Goal: Task Accomplishment & Management: Complete application form

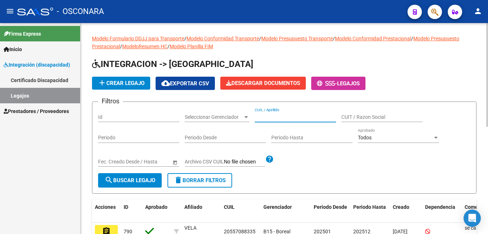
click at [294, 115] on input "CUIL / Apellido" at bounding box center [295, 117] width 81 height 6
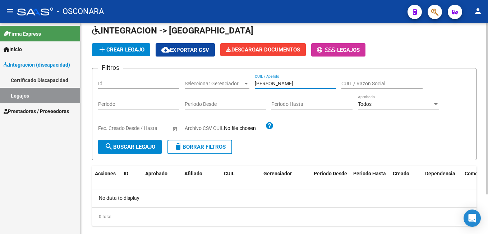
scroll to position [49, 0]
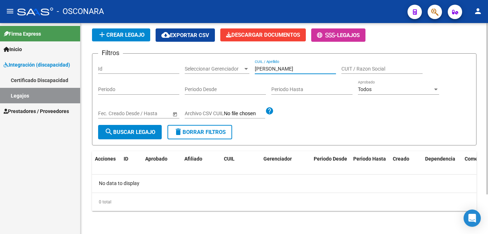
click at [479, 131] on div "Modelo Formulario DDJJ para Transporte / Modelo Conformidad Transporte / Modelo…" at bounding box center [286, 104] width 410 height 259
type input "[PERSON_NAME]"
click at [125, 132] on span "search Buscar Legajo" at bounding box center [130, 132] width 51 height 6
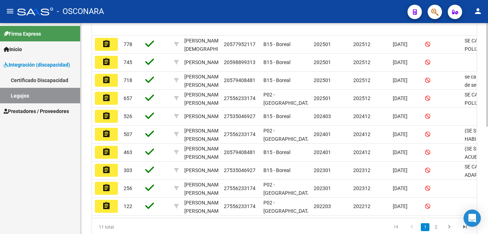
scroll to position [201, 0]
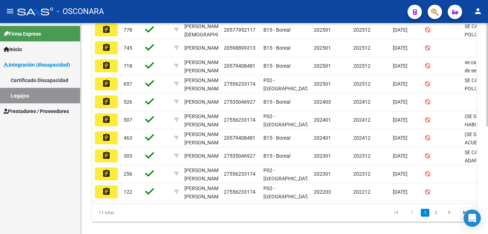
click at [479, 196] on div "Modelo Formulario DDJJ para Transporte / Modelo Conformidad Transporte / Modelo…" at bounding box center [286, 33] width 410 height 423
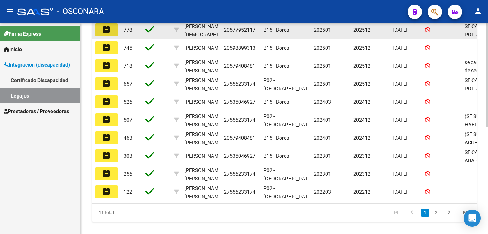
click at [113, 31] on button "assignment" at bounding box center [106, 29] width 23 height 13
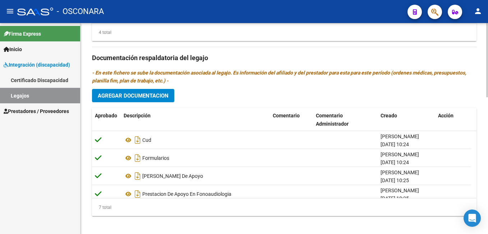
scroll to position [389, 0]
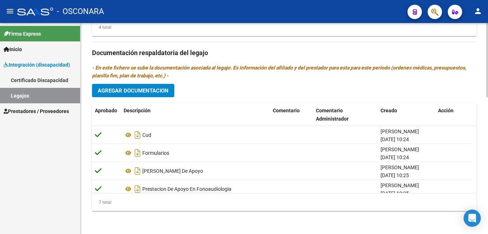
click at [488, 233] on html "menu - OSCONARA person Firma Express Inicio Instructivos Contacto OS Integració…" at bounding box center [244, 117] width 488 height 234
click at [113, 94] on span "Agregar Documentacion" at bounding box center [133, 90] width 71 height 6
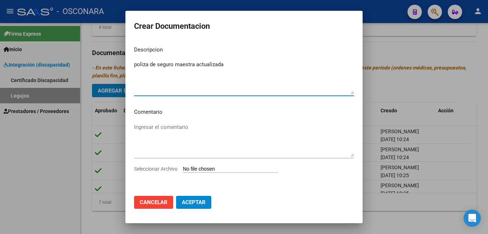
type textarea "poliza de seguro maestra actualizada"
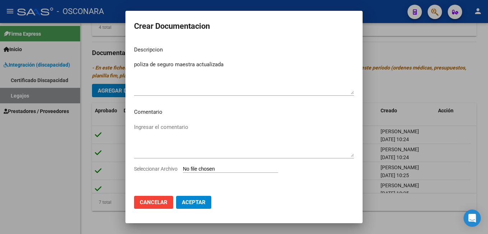
click at [204, 173] on div "Seleccionar Archivo" at bounding box center [244, 172] width 220 height 14
click at [206, 169] on input "Seleccionar Archivo" at bounding box center [230, 169] width 95 height 7
type input "C:\fakepath\[PERSON_NAME] VERONICA_removed.pdf"
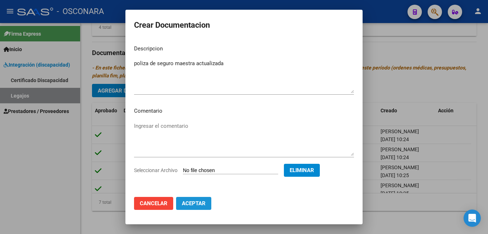
click at [197, 204] on span "Aceptar" at bounding box center [194, 203] width 24 height 6
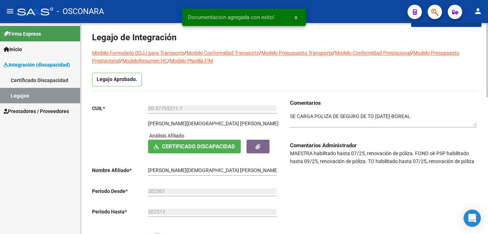
scroll to position [0, 0]
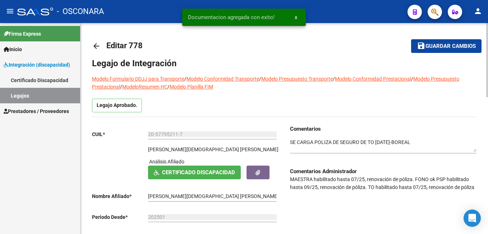
click at [476, 9] on div "menu - OSCONARA person Firma Express Inicio Instructivos Contacto OS Integració…" at bounding box center [244, 117] width 488 height 234
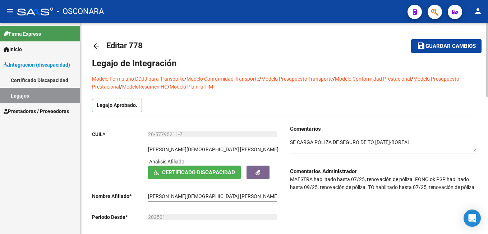
click at [289, 141] on div "Comentarios Comentarios Administrador MAESTRA habilitado hasta 07/25, renovació…" at bounding box center [380, 200] width 192 height 151
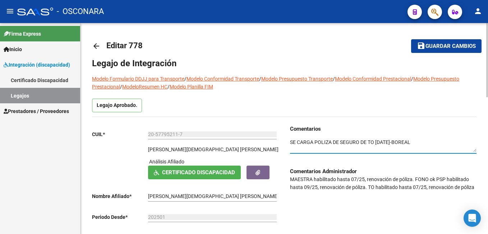
click at [291, 141] on textarea at bounding box center [383, 145] width 187 height 14
type textarea "se carga poliza de seguro actualizada de maestra -SE CARGA POLIZA DE SEGURO DE …"
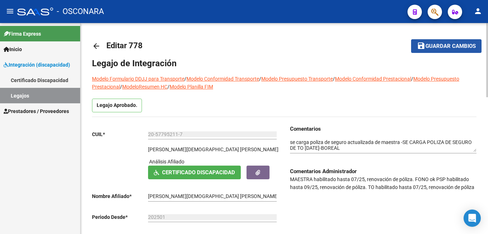
click at [448, 46] on span "Guardar cambios" at bounding box center [451, 46] width 50 height 6
click at [448, 46] on span "Guardar cambios" at bounding box center [441, 46] width 50 height 6
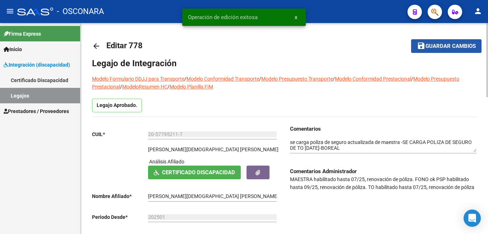
click at [448, 46] on span "Guardar cambios" at bounding box center [451, 46] width 50 height 6
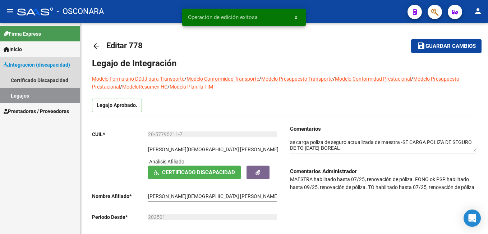
click at [46, 97] on link "Legajos" at bounding box center [40, 95] width 80 height 15
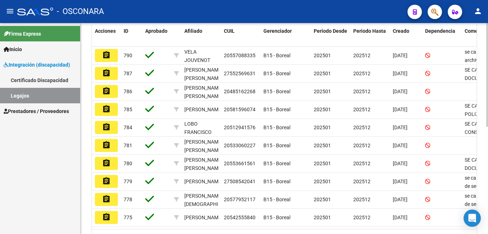
scroll to position [177, 0]
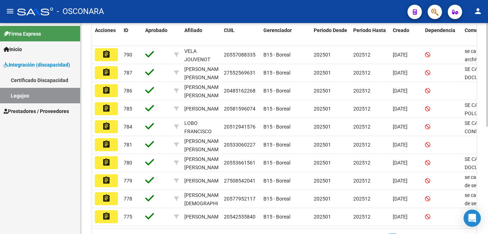
click at [488, 156] on html "menu - OSCONARA person Firma Express Inicio Instructivos Contacto OS Integració…" at bounding box center [244, 117] width 488 height 234
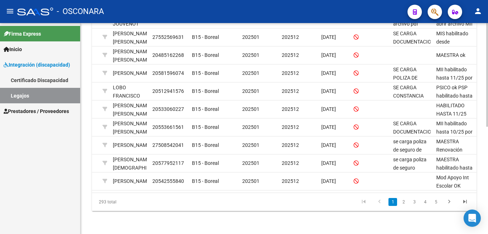
scroll to position [218, 0]
click at [488, 147] on html "menu - OSCONARA person Firma Express Inicio Instructivos Contacto OS Integració…" at bounding box center [244, 117] width 488 height 234
click at [405, 204] on link "2" at bounding box center [403, 202] width 9 height 8
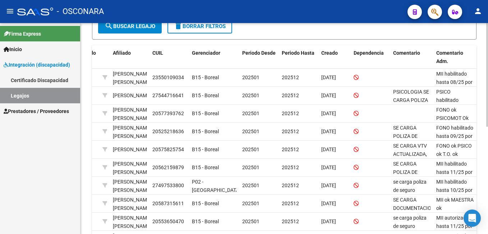
scroll to position [155, 0]
click at [488, 115] on html "menu - OSCONARA person Firma Express Inicio Instructivos Contacto OS Integració…" at bounding box center [244, 117] width 488 height 234
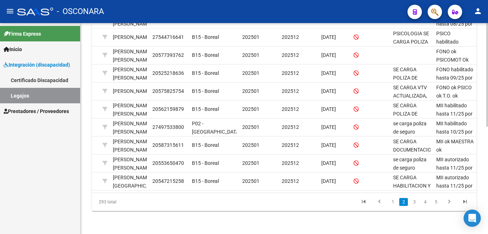
scroll to position [218, 0]
click at [488, 166] on html "menu - OSCONARA person Firma Express Inicio Instructivos Contacto OS Integració…" at bounding box center [244, 117] width 488 height 234
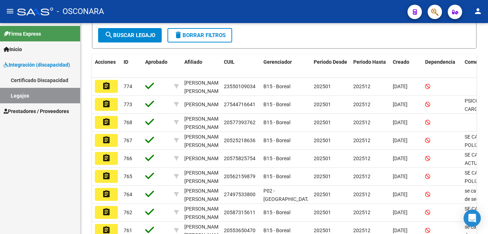
scroll to position [136, 0]
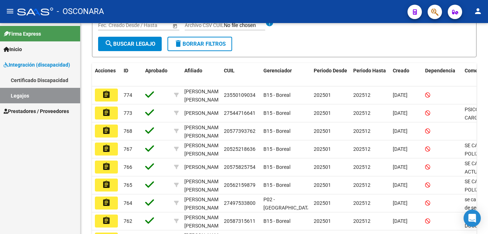
click at [488, 95] on html "menu - OSCONARA person Firma Express Inicio Instructivos Contacto OS Integració…" at bounding box center [244, 117] width 488 height 234
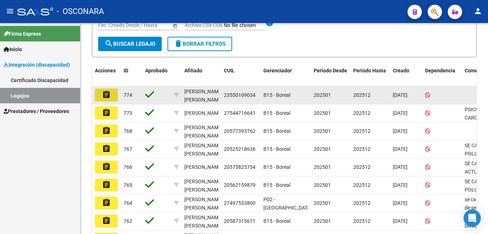
click at [105, 92] on mat-icon "assignment" at bounding box center [106, 94] width 9 height 9
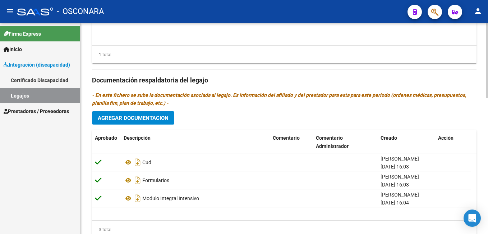
scroll to position [366, 0]
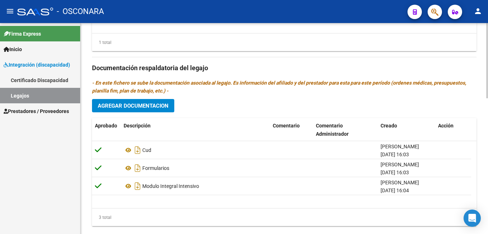
click at [488, 210] on html "menu - OSCONARA person Firma Express Inicio Instructivos Contacto OS Integració…" at bounding box center [244, 117] width 488 height 234
click at [157, 103] on span "Agregar Documentacion" at bounding box center [133, 105] width 71 height 6
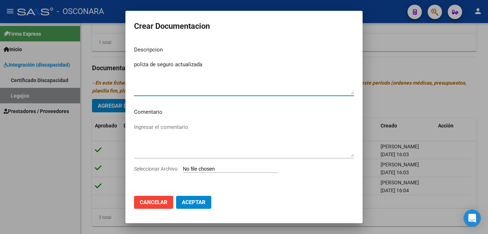
type textarea "poliza de seguro actualizada"
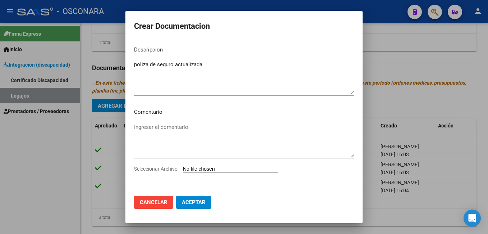
click at [221, 170] on input "Seleccionar Archivo" at bounding box center [230, 169] width 95 height 7
type input "C:\fakepath\POLIZA DE SEGURO-AIREH..pdf"
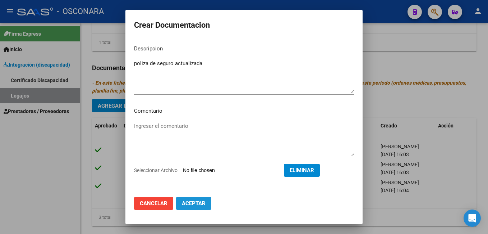
click at [203, 206] on span "Aceptar" at bounding box center [194, 203] width 24 height 6
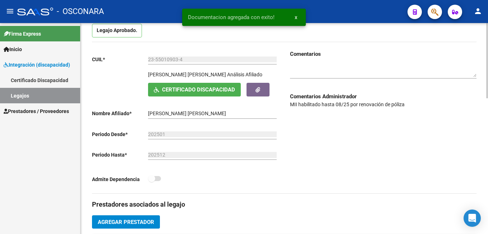
click at [488, 59] on html "menu - OSCONARA person Firma Express Inicio Instructivos Contacto OS Integració…" at bounding box center [244, 117] width 488 height 234
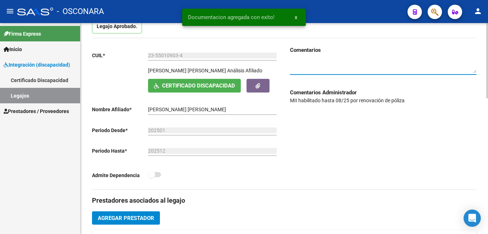
click at [350, 67] on textarea at bounding box center [383, 67] width 187 height 14
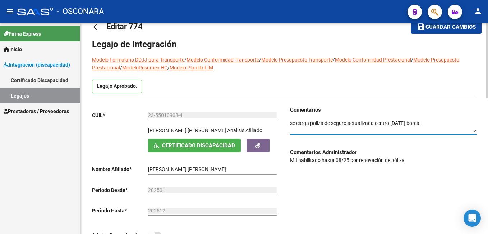
scroll to position [0, 0]
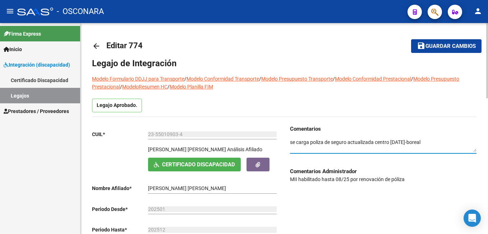
type textarea "se carga poliza de seguro actualizada centro [DATE]-boreal"
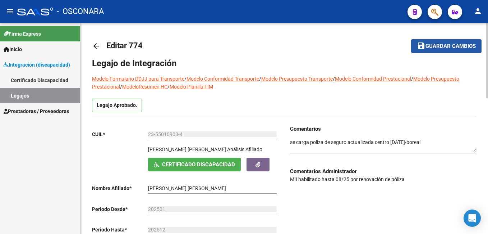
click at [454, 47] on span "Guardar cambios" at bounding box center [451, 46] width 50 height 6
click at [466, 40] on button "save Guardar cambios" at bounding box center [446, 45] width 70 height 13
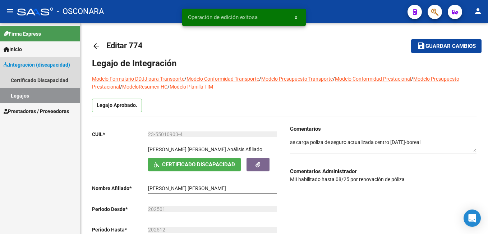
click at [64, 96] on link "Legajos" at bounding box center [40, 95] width 80 height 15
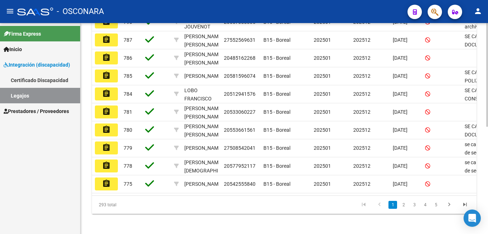
click at [488, 178] on html "menu - OSCONARA person Firma Express Inicio Instructivos Contacto OS Integració…" at bounding box center [244, 117] width 488 height 234
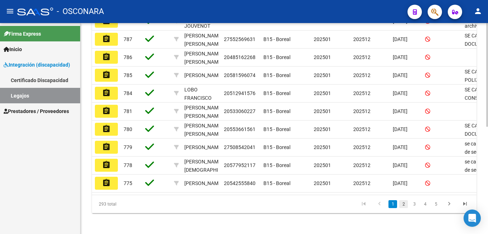
click at [403, 208] on link "2" at bounding box center [403, 204] width 9 height 8
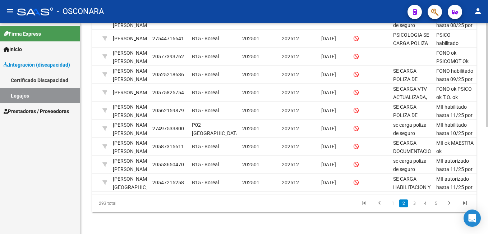
scroll to position [211, 0]
click at [488, 170] on html "menu - OSCONARA person Firma Express Inicio Instructivos Contacto OS Integració…" at bounding box center [244, 117] width 488 height 234
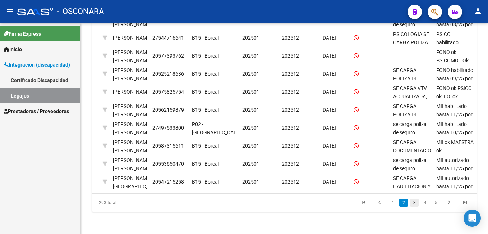
click at [415, 206] on link "3" at bounding box center [414, 202] width 9 height 8
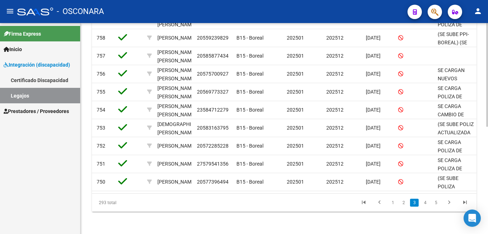
scroll to position [0, 0]
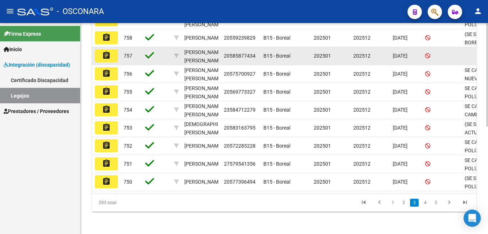
click at [104, 57] on mat-icon "assignment" at bounding box center [106, 55] width 9 height 9
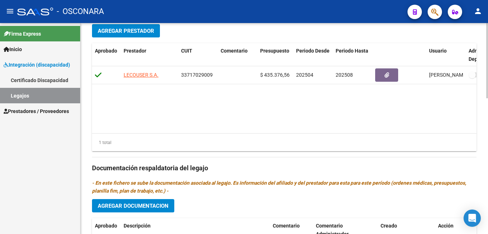
scroll to position [381, 0]
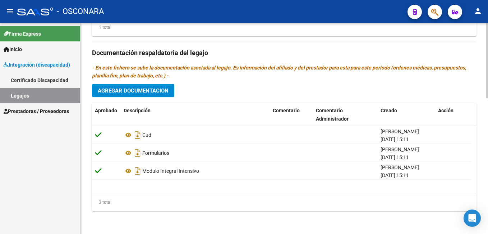
click at [488, 198] on html "menu - OSCONARA person Firma Express Inicio Instructivos Contacto OS Integració…" at bounding box center [244, 117] width 488 height 234
click at [155, 96] on button "Agregar Documentacion" at bounding box center [133, 90] width 82 height 13
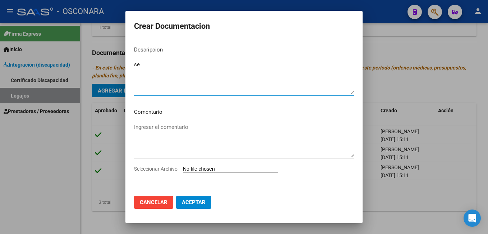
type textarea "s"
type textarea "poliza de seguro actualizada"
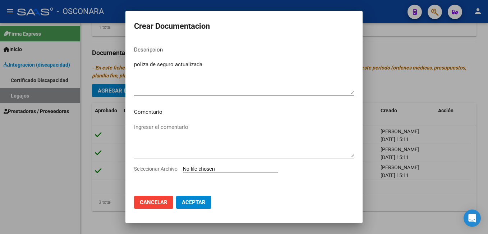
click at [206, 171] on input "Seleccionar Archivo" at bounding box center [230, 169] width 95 height 7
type input "C:\fakepath\POLIZA DE SEGURO-AIREH..pdf"
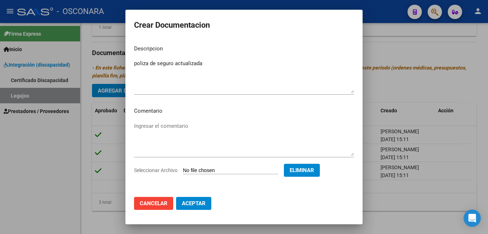
click at [203, 203] on span "Aceptar" at bounding box center [194, 203] width 24 height 6
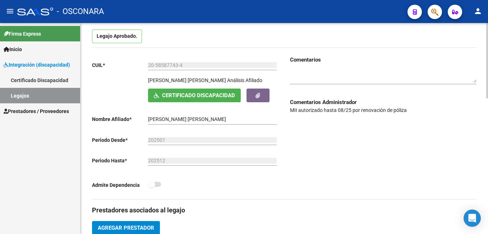
scroll to position [54, 0]
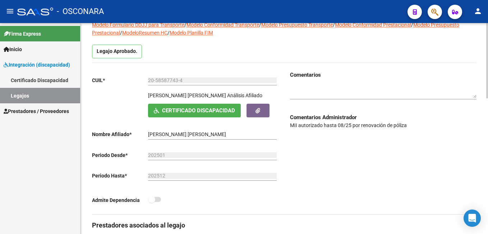
click at [331, 92] on textarea at bounding box center [383, 91] width 187 height 14
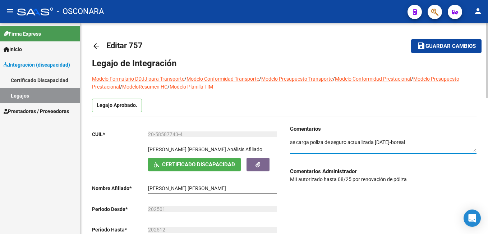
click at [488, 37] on html "menu - OSCONARA person Firma Express Inicio Instructivos Contacto OS Integració…" at bounding box center [244, 117] width 488 height 234
type textarea "se carga poliza de seguro actualizada [DATE]-boreal"
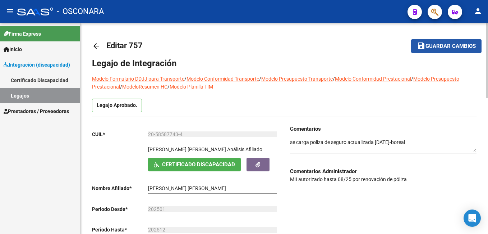
click at [443, 49] on span "Guardar cambios" at bounding box center [451, 46] width 50 height 6
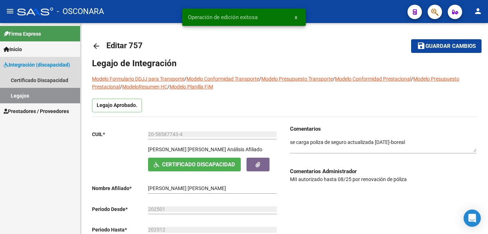
click at [38, 93] on link "Legajos" at bounding box center [40, 95] width 80 height 15
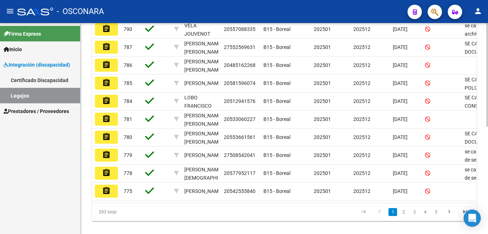
scroll to position [204, 0]
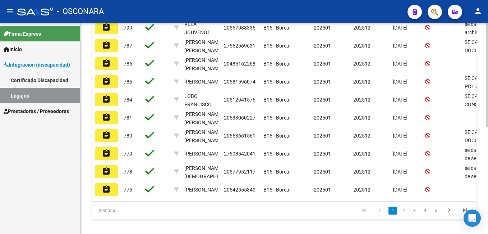
click at [488, 194] on html "menu - OSCONARA person Firma Express Inicio Instructivos Contacto OS Integració…" at bounding box center [244, 117] width 488 height 234
click at [415, 214] on link "3" at bounding box center [414, 210] width 9 height 8
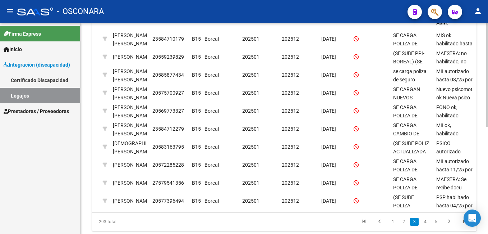
scroll to position [218, 0]
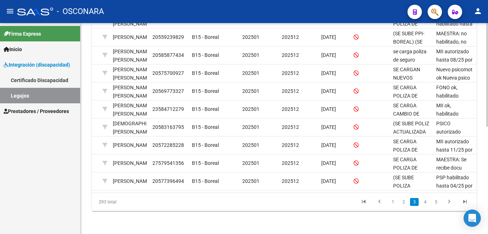
click at [488, 161] on html "menu - OSCONARA person Firma Express Inicio Instructivos Contacto OS Integració…" at bounding box center [244, 117] width 488 height 234
click at [426, 199] on link "4" at bounding box center [425, 202] width 9 height 8
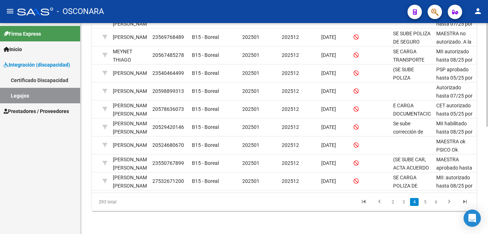
click at [487, 148] on div at bounding box center [487, 182] width 2 height 104
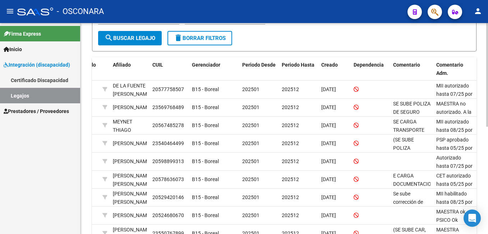
scroll to position [143, 0]
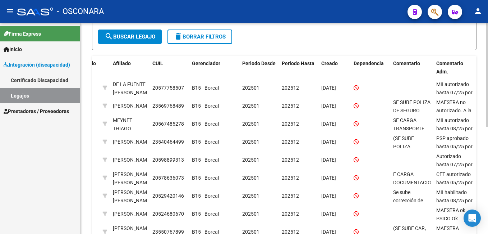
click at [488, 111] on html "menu - OSCONARA person Firma Express Inicio Instructivos Contacto OS Integració…" at bounding box center [244, 117] width 488 height 234
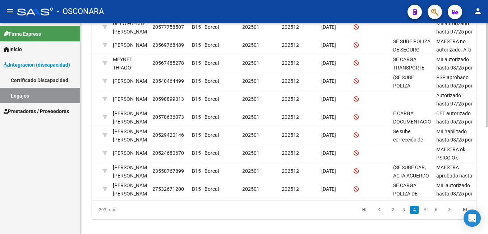
scroll to position [210, 0]
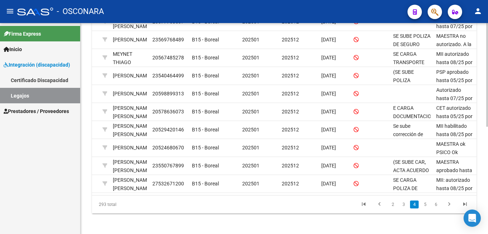
click at [486, 173] on div at bounding box center [487, 181] width 2 height 104
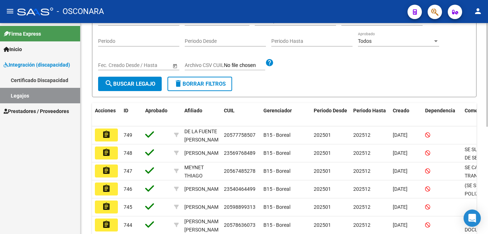
scroll to position [87, 0]
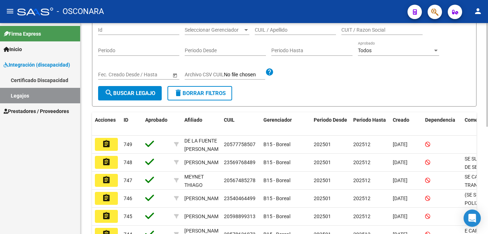
click at [486, 70] on div "Modelo Formulario DDJJ para Transporte / Modelo Conformidad Transporte / Modelo…" at bounding box center [286, 147] width 410 height 423
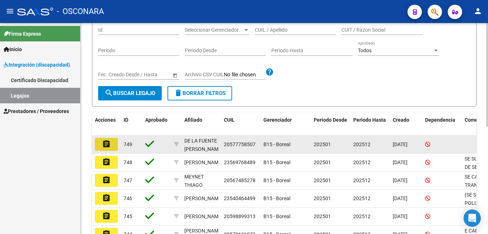
click at [104, 142] on mat-icon "assignment" at bounding box center [106, 144] width 9 height 9
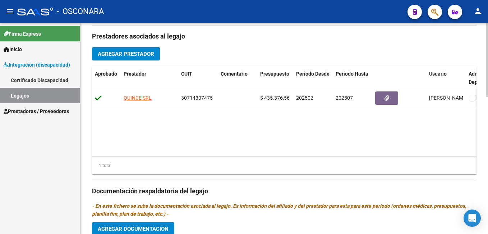
scroll to position [340, 0]
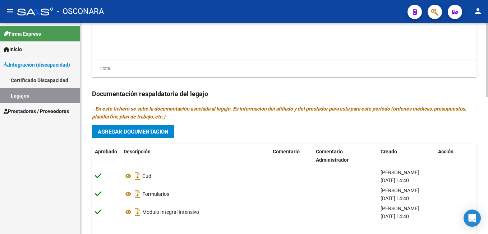
click at [488, 207] on html "menu - OSCONARA person Firma Express Inicio Instructivos Contacto OS Integració…" at bounding box center [244, 117] width 488 height 234
click at [168, 135] on span "Agregar Documentacion" at bounding box center [133, 131] width 71 height 6
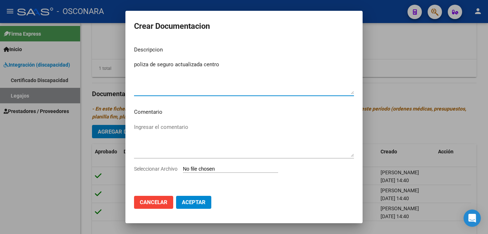
type textarea "poliza de seguro actualizada centro"
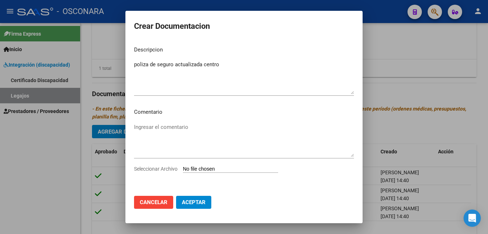
click at [214, 168] on input "Seleccionar Archivo" at bounding box center [230, 169] width 95 height 7
type input "C:\fakepath\POLIZA PROTEO ACTUALIZADA HASTA 11-25 (5).pdf"
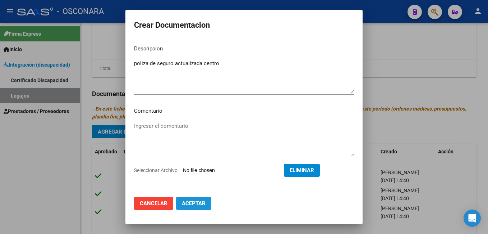
click at [197, 205] on span "Aceptar" at bounding box center [194, 203] width 24 height 6
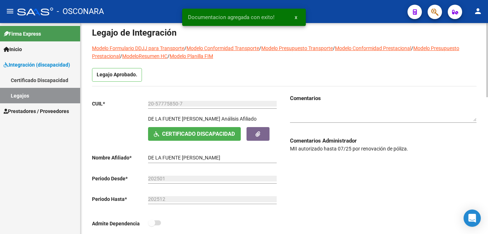
scroll to position [0, 0]
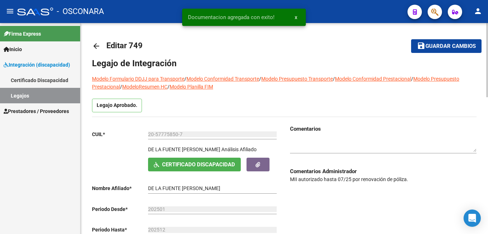
click at [488, 29] on html "menu - OSCONARA person Firma Express Inicio Instructivos Contacto OS Integració…" at bounding box center [244, 117] width 488 height 234
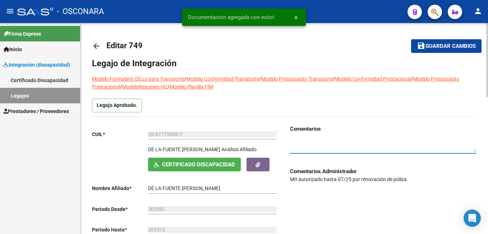
click at [320, 142] on textarea at bounding box center [383, 145] width 187 height 14
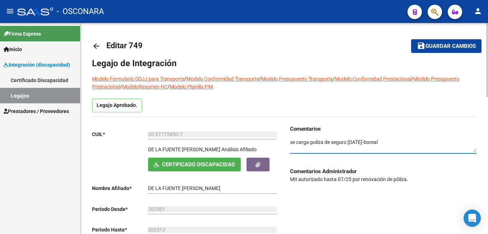
type textarea "se carga poliza de seguro [DATE]-boreal"
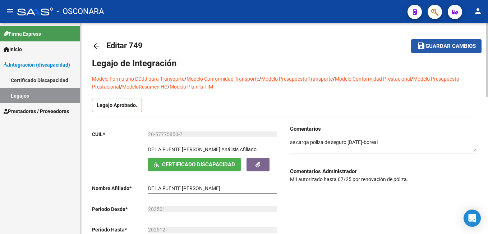
click at [458, 43] on span "Guardar cambios" at bounding box center [451, 46] width 50 height 6
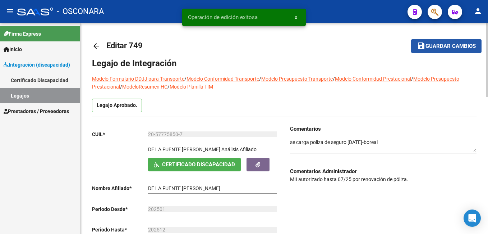
click at [458, 43] on span "Guardar cambios" at bounding box center [451, 46] width 50 height 6
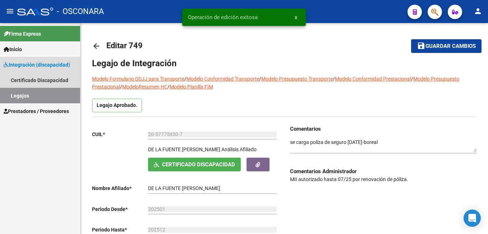
click at [42, 92] on link "Legajos" at bounding box center [40, 95] width 80 height 15
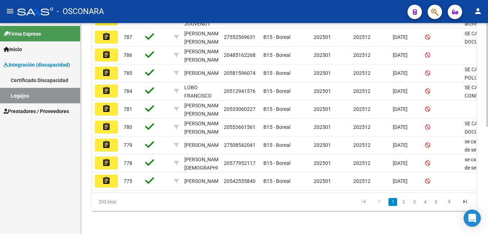
scroll to position [218, 0]
click at [488, 207] on html "menu - OSCONARA person Firma Express Inicio Instructivos Contacto OS Integració…" at bounding box center [244, 117] width 488 height 234
click at [438, 203] on link "5" at bounding box center [436, 202] width 9 height 8
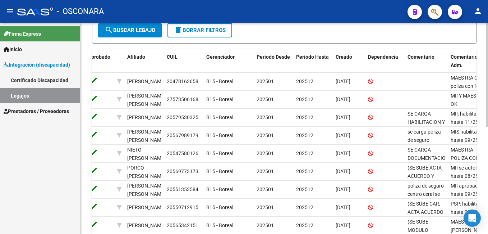
scroll to position [161, 0]
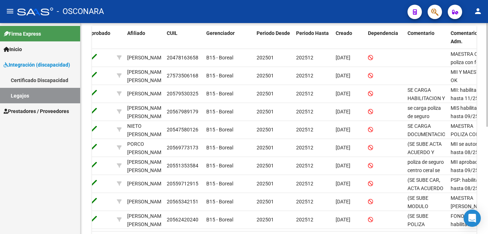
click at [488, 133] on html "menu - OSCONARA person Firma Express Inicio Instructivos Contacto OS Integració…" at bounding box center [244, 117] width 488 height 234
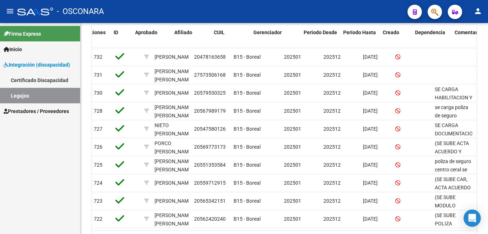
scroll to position [0, 0]
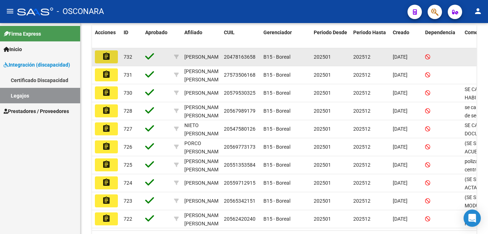
click at [108, 57] on mat-icon "assignment" at bounding box center [106, 56] width 9 height 9
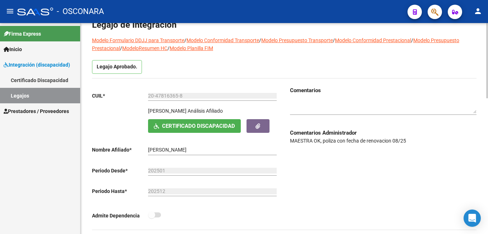
scroll to position [32, 0]
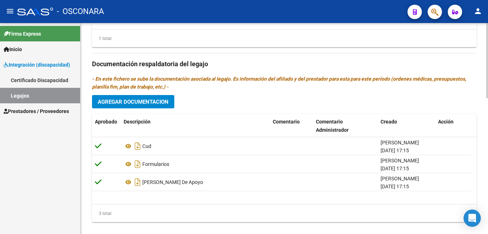
scroll to position [381, 0]
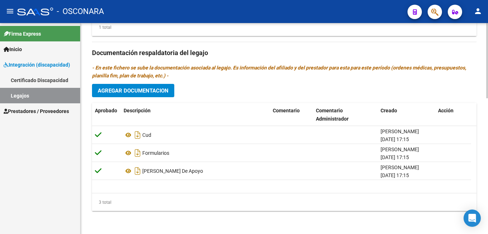
click at [488, 188] on html "menu - OSCONARA person Firma Express Inicio Instructivos Contacto OS Integració…" at bounding box center [244, 117] width 488 height 234
click at [161, 93] on span "Agregar Documentacion" at bounding box center [133, 90] width 71 height 6
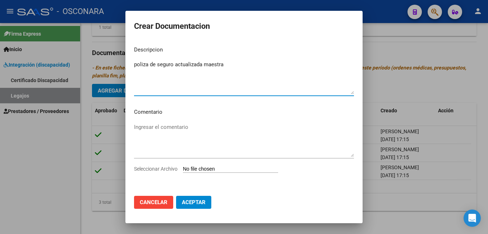
type textarea "poliza de seguro actualizada maestra"
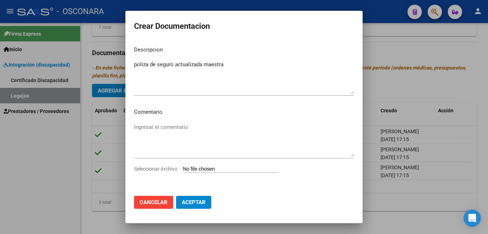
click at [213, 172] on input "Seleccionar Archivo" at bounding box center [230, 169] width 95 height 7
type input "C:\fakepath\poliza actualizada-[PERSON_NAME].pdf"
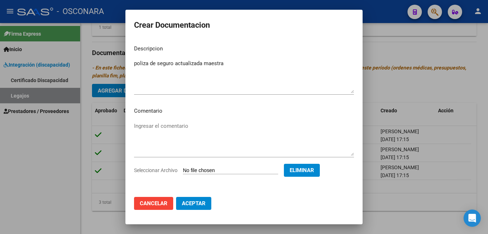
click at [185, 203] on span "Aceptar" at bounding box center [194, 203] width 24 height 6
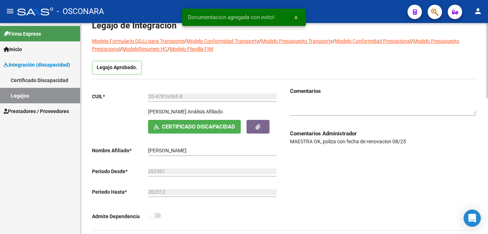
scroll to position [31, 0]
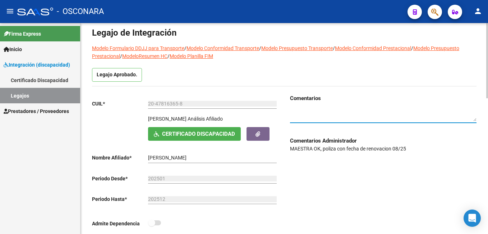
click at [325, 116] on textarea at bounding box center [383, 115] width 187 height 14
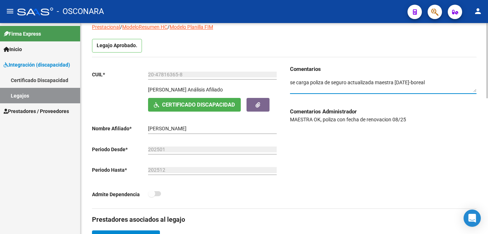
scroll to position [0, 0]
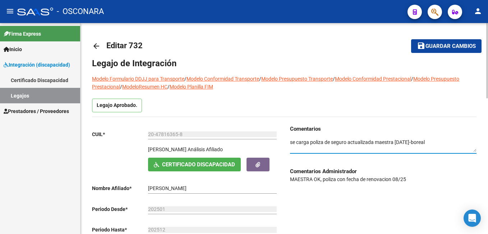
click at [488, 36] on html "menu - OSCONARA person Firma Express Inicio Instructivos Contacto OS Integració…" at bounding box center [244, 117] width 488 height 234
type textarea "se carga poliza de seguro actualizada maestra [DATE]-boreal"
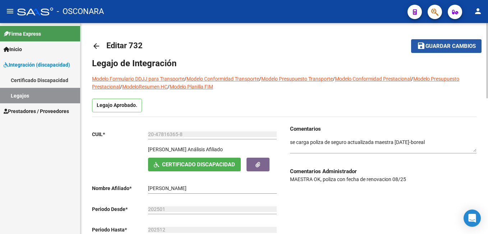
click at [438, 46] on span "Guardar cambios" at bounding box center [451, 46] width 50 height 6
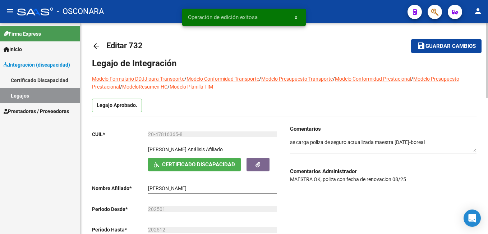
click at [438, 46] on span "Guardar cambios" at bounding box center [451, 46] width 50 height 6
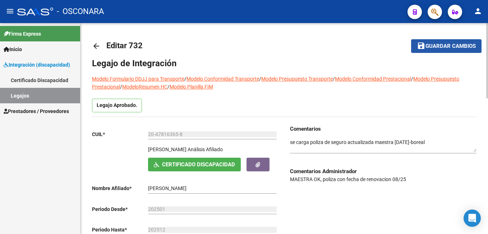
click at [449, 47] on span "Guardar cambios" at bounding box center [451, 46] width 50 height 6
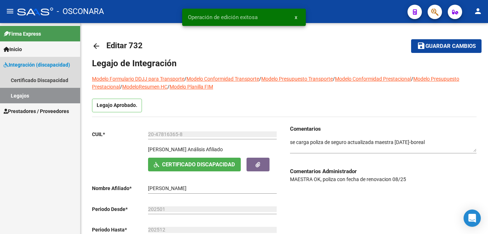
click at [39, 92] on link "Legajos" at bounding box center [40, 95] width 80 height 15
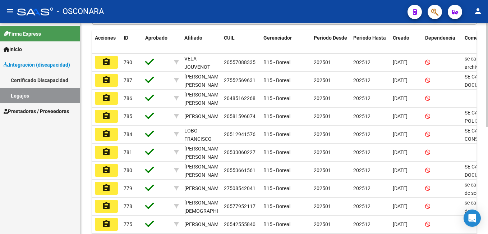
scroll to position [218, 0]
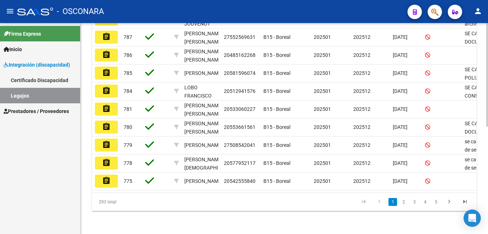
click at [488, 210] on html "menu - OSCONARA person Firma Express Inicio Instructivos Contacto OS Integració…" at bounding box center [244, 117] width 488 height 234
click at [436, 202] on link "5" at bounding box center [436, 202] width 9 height 8
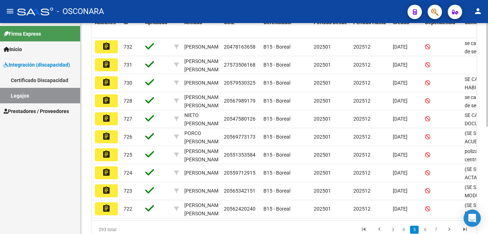
scroll to position [186, 0]
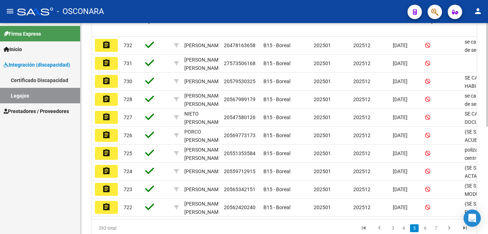
click at [488, 142] on html "menu - OSCONARA person Firma Express Inicio Instructivos Contacto OS Integració…" at bounding box center [244, 117] width 488 height 234
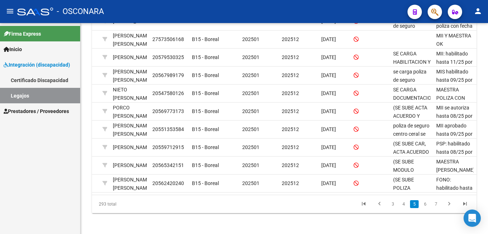
scroll to position [218, 0]
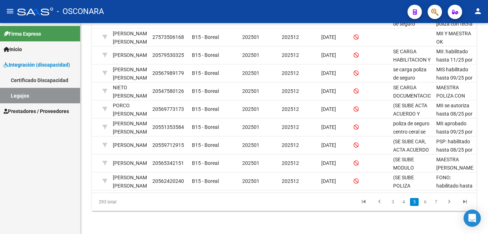
click at [488, 160] on html "menu - OSCONARA person Firma Express Inicio Instructivos Contacto OS Integració…" at bounding box center [244, 117] width 488 height 234
click at [426, 201] on link "6" at bounding box center [425, 202] width 9 height 8
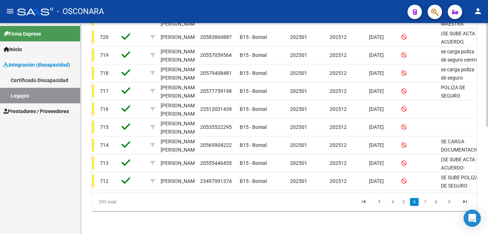
scroll to position [0, 0]
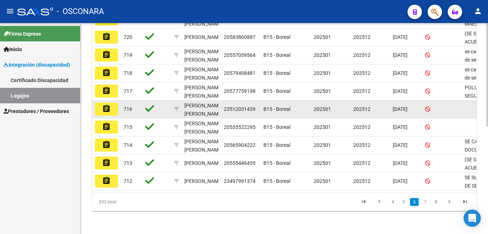
click at [107, 104] on mat-icon "assignment" at bounding box center [106, 108] width 9 height 9
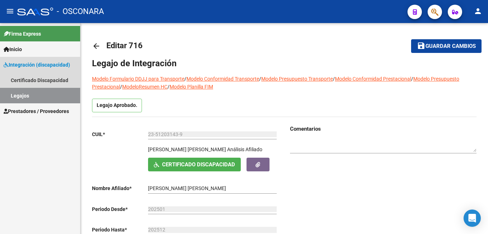
click at [45, 95] on link "Legajos" at bounding box center [40, 95] width 80 height 15
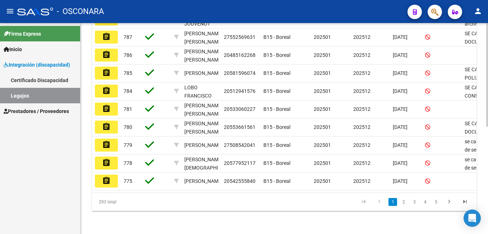
scroll to position [218, 0]
click at [488, 216] on html "menu - OSCONARA person Firma Express Inicio Instructivos Contacto OS Integració…" at bounding box center [244, 117] width 488 height 234
click at [450, 201] on icon "go to next page" at bounding box center [449, 202] width 9 height 9
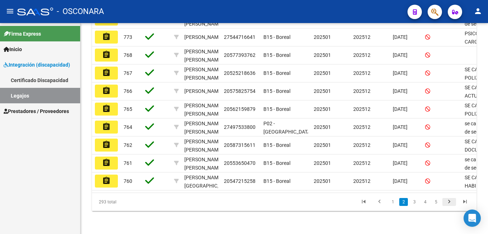
click at [449, 203] on icon "go to next page" at bounding box center [449, 202] width 9 height 9
click at [449, 203] on div "293 total 1 2 3 4 5" at bounding box center [284, 202] width 385 height 18
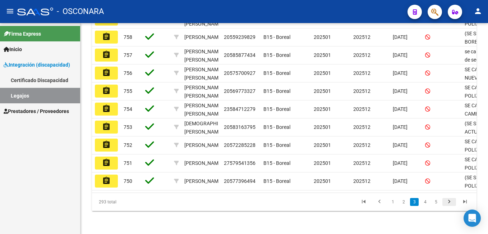
click at [449, 203] on icon "go to next page" at bounding box center [449, 202] width 9 height 9
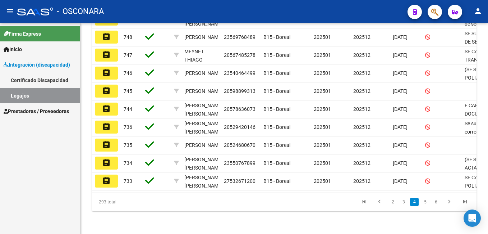
click at [431, 213] on div "Modelo Formulario DDJJ para Transporte / Modelo Conformidad Transporte / Modelo…" at bounding box center [285, 22] width 408 height 423
click at [434, 203] on link "6" at bounding box center [436, 202] width 9 height 8
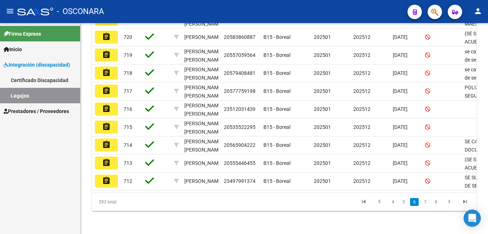
click at [415, 202] on link "6" at bounding box center [414, 202] width 9 height 8
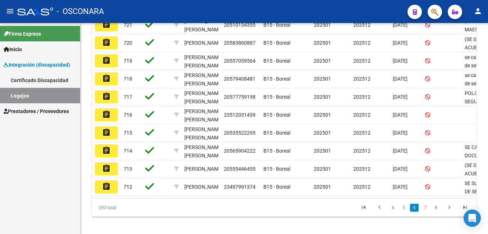
scroll to position [214, 0]
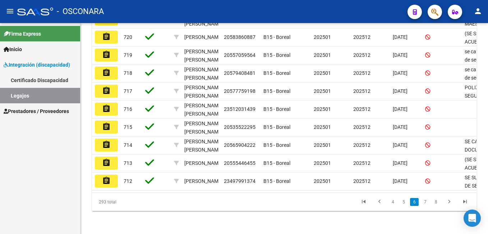
click at [488, 146] on html "menu - OSCONARA person Firma Express Inicio Instructivos Contacto OS Integració…" at bounding box center [244, 117] width 488 height 234
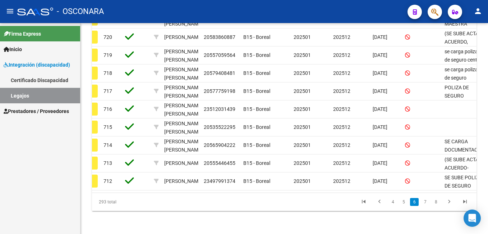
scroll to position [0, 0]
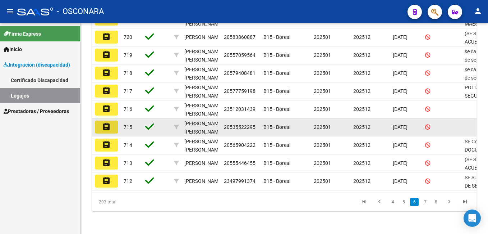
click at [109, 123] on mat-icon "assignment" at bounding box center [106, 126] width 9 height 9
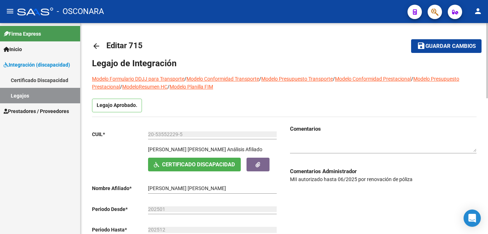
click at [487, 62] on div at bounding box center [487, 60] width 2 height 75
click at [488, 87] on html "menu - OSCONARA person Firma Express Inicio Instructivos Contacto OS Integració…" at bounding box center [244, 117] width 488 height 234
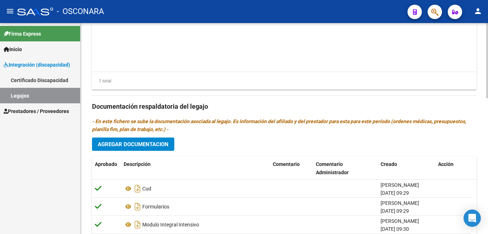
scroll to position [360, 0]
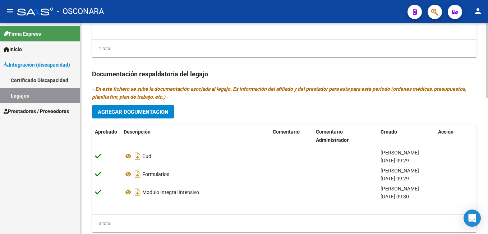
click at [488, 215] on html "menu - OSCONARA person Firma Express Inicio Instructivos Contacto OS Integració…" at bounding box center [244, 117] width 488 height 234
click at [152, 110] on span "Agregar Documentacion" at bounding box center [133, 112] width 71 height 6
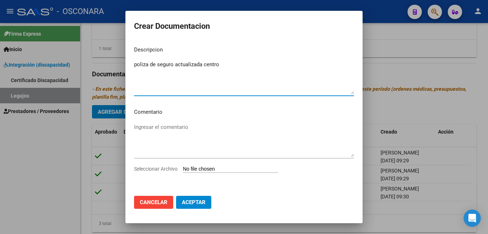
type textarea "poliza de seguro actualizada centro"
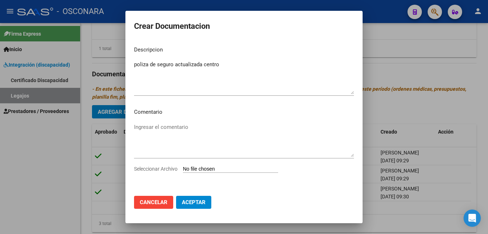
click at [197, 168] on input "Seleccionar Archivo" at bounding box center [230, 169] width 95 height 7
type input "C:\fakepath\3-[PERSON_NAME].pdf"
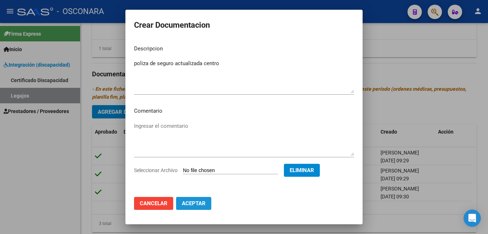
click at [200, 202] on span "Aceptar" at bounding box center [194, 203] width 24 height 6
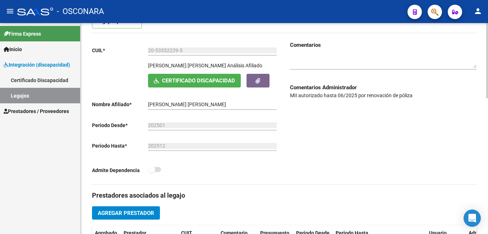
scroll to position [85, 0]
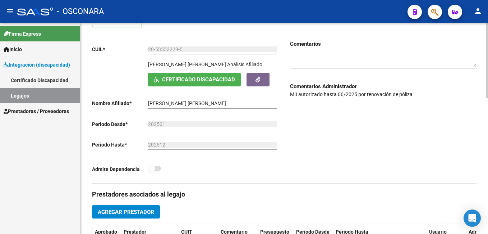
click at [488, 60] on html "menu - OSCONARA person Firma Express Inicio Instructivos Contacto OS Integració…" at bounding box center [244, 117] width 488 height 234
click at [412, 64] on textarea at bounding box center [383, 61] width 187 height 14
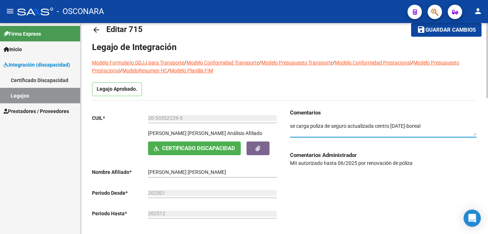
scroll to position [15, 0]
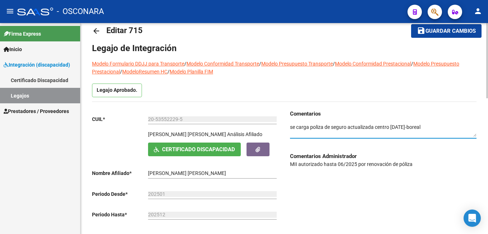
click at [487, 34] on div at bounding box center [487, 65] width 2 height 75
type textarea "se carga poliza de seguro actualizada centro [DATE]-boreal"
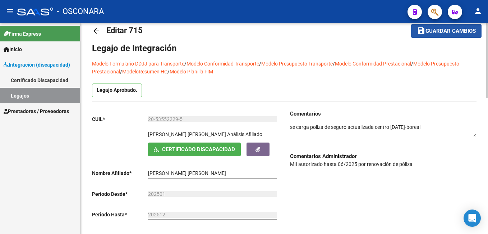
click at [453, 31] on span "Guardar cambios" at bounding box center [451, 31] width 50 height 6
click at [453, 31] on span "Guardar cambios" at bounding box center [441, 31] width 50 height 6
click at [453, 31] on span "Guardar cambios" at bounding box center [451, 31] width 50 height 6
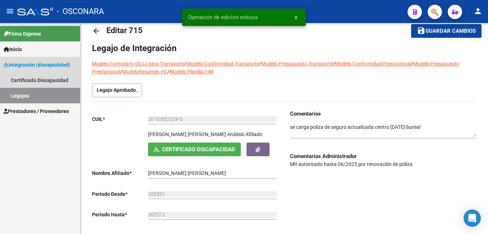
click at [48, 93] on link "Legajos" at bounding box center [40, 95] width 80 height 15
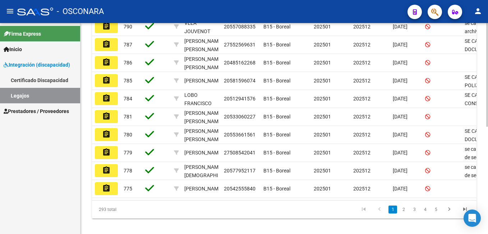
scroll to position [218, 0]
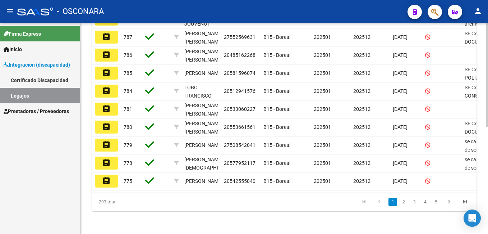
click at [488, 216] on html "menu - OSCONARA person Firma Express Inicio Instructivos Contacto OS Integració…" at bounding box center [244, 117] width 488 height 234
click at [447, 200] on icon "go to next page" at bounding box center [449, 202] width 9 height 9
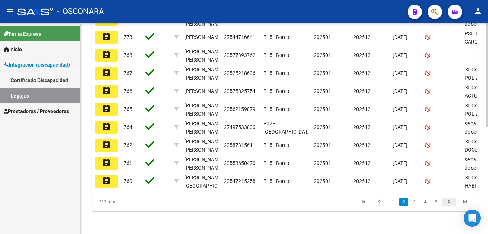
click at [447, 200] on icon "go to next page" at bounding box center [449, 202] width 9 height 9
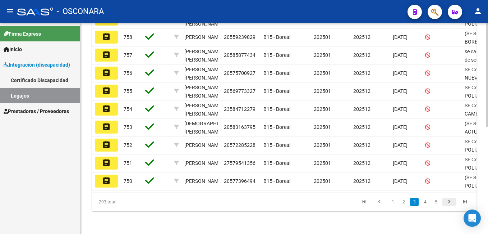
click at [447, 200] on icon "go to next page" at bounding box center [449, 202] width 9 height 9
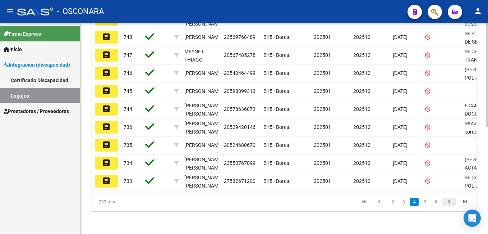
click at [447, 200] on icon "go to next page" at bounding box center [449, 202] width 9 height 9
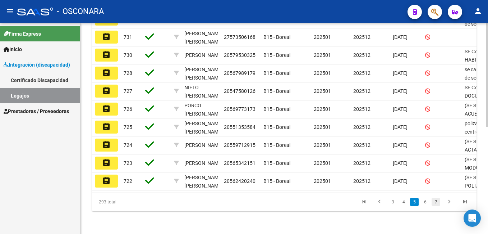
click at [435, 201] on link "7" at bounding box center [436, 202] width 9 height 8
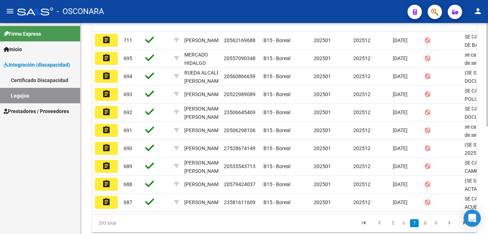
scroll to position [192, 0]
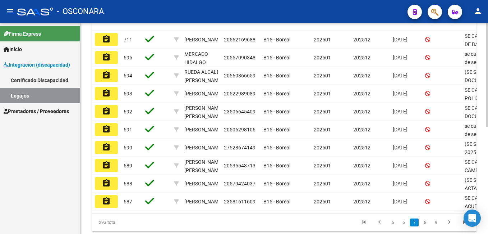
click at [488, 140] on html "menu - OSCONARA person Firma Express Inicio Instructivos Contacto OS Integració…" at bounding box center [244, 117] width 488 height 234
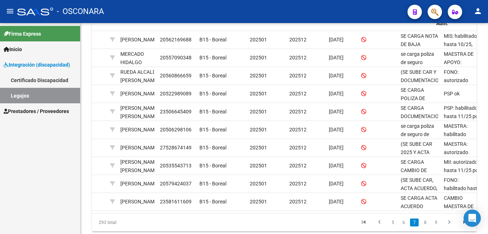
scroll to position [0, 72]
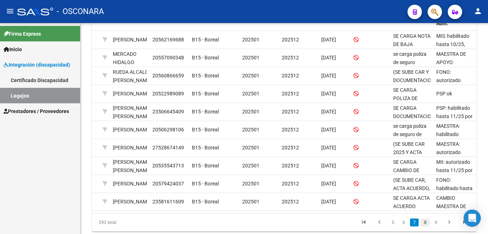
click at [426, 226] on link "8" at bounding box center [425, 222] width 9 height 8
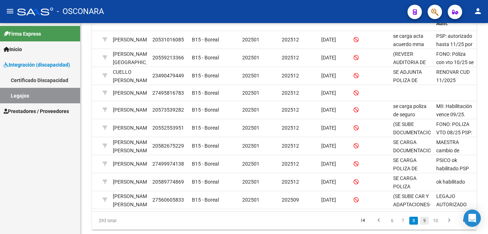
click at [423, 224] on link "9" at bounding box center [424, 220] width 9 height 8
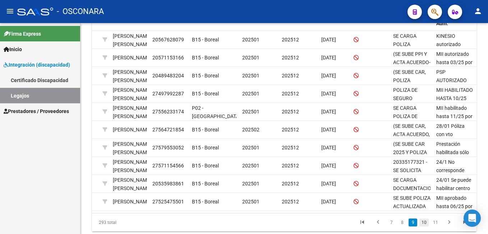
click at [424, 226] on link "10" at bounding box center [424, 222] width 9 height 8
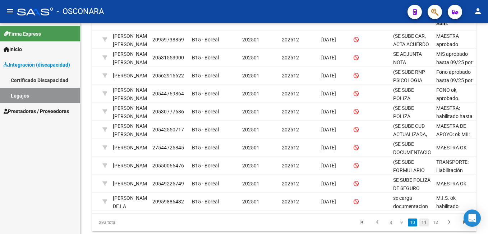
click at [425, 226] on link "11" at bounding box center [424, 222] width 9 height 8
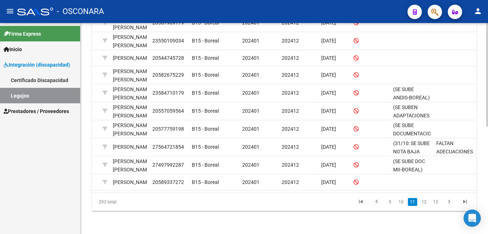
scroll to position [218, 0]
click at [488, 184] on html "menu - OSCONARA person Firma Express Inicio Instructivos Contacto OS Integració…" at bounding box center [244, 117] width 488 height 234
click at [424, 201] on link "12" at bounding box center [424, 202] width 9 height 8
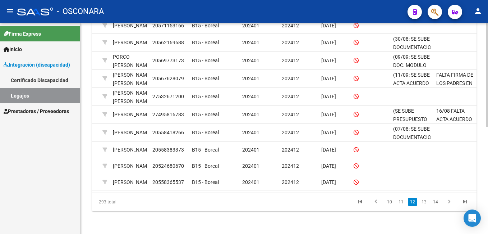
click at [488, 170] on html "menu - OSCONARA person Firma Express Inicio Instructivos Contacto OS Integració…" at bounding box center [244, 117] width 488 height 234
click at [425, 201] on link "13" at bounding box center [424, 202] width 9 height 8
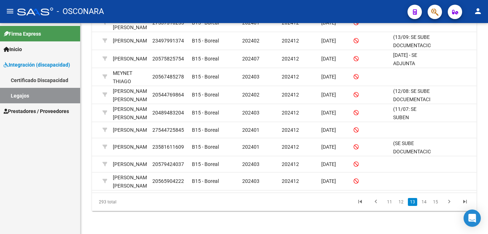
click at [425, 201] on link "14" at bounding box center [424, 202] width 9 height 8
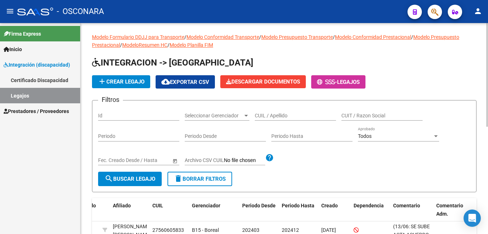
scroll to position [0, 0]
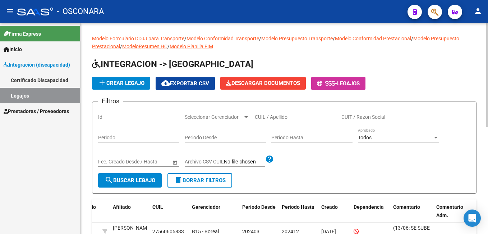
click at [488, 0] on html "menu - OSCONARA person Firma Express Inicio Instructivos Contacto OS Integració…" at bounding box center [244, 117] width 488 height 234
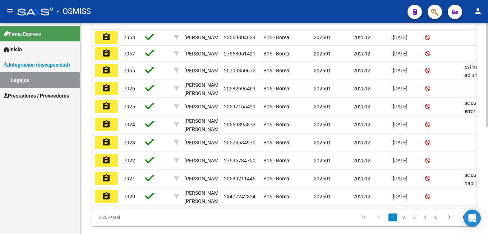
scroll to position [191, 0]
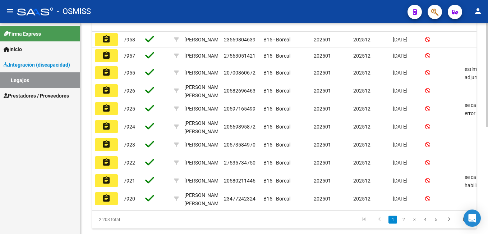
click at [488, 181] on html "menu - OSMISS person Firma Express Inicio Instructivos Contacto OS Integración …" at bounding box center [244, 117] width 488 height 234
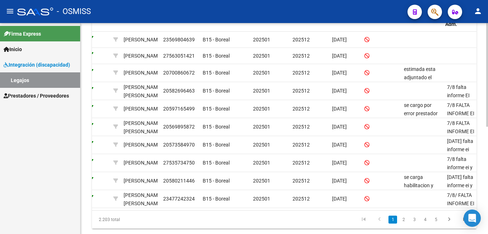
scroll to position [0, 72]
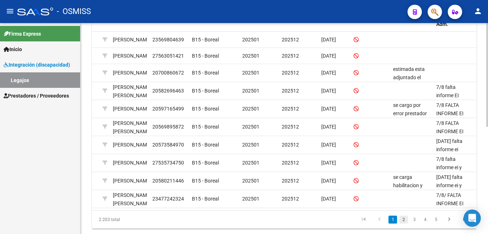
click at [404, 223] on link "2" at bounding box center [403, 219] width 9 height 8
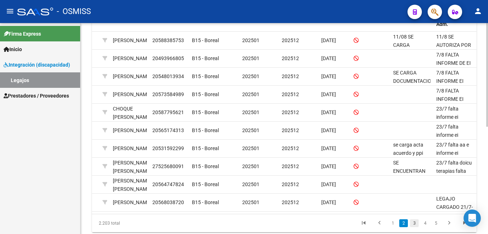
click at [413, 227] on link "3" at bounding box center [414, 223] width 9 height 8
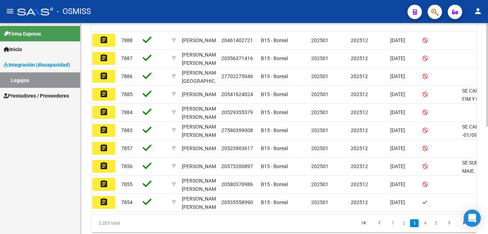
scroll to position [0, 0]
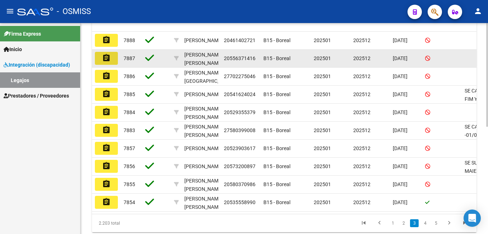
click at [107, 57] on mat-icon "assignment" at bounding box center [106, 58] width 9 height 9
